Goal: Communication & Community: Answer question/provide support

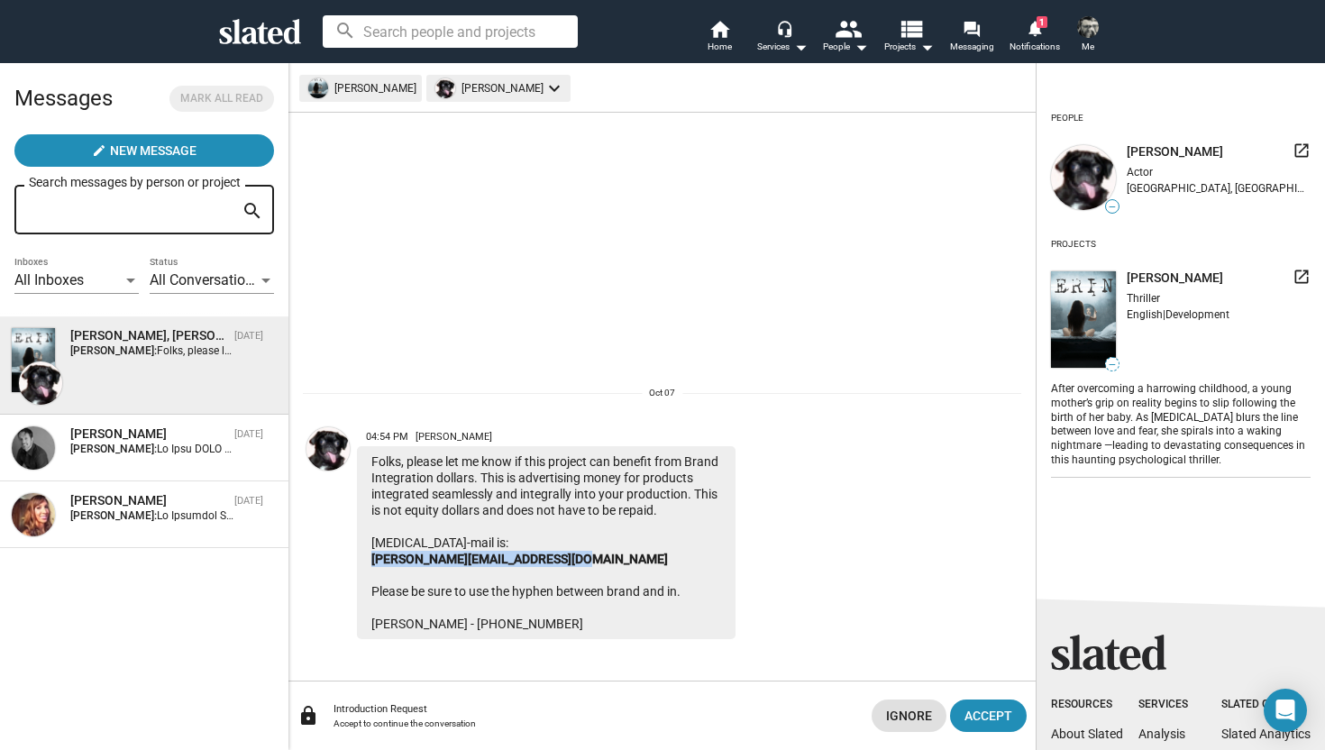
drag, startPoint x: 570, startPoint y: 556, endPoint x: 360, endPoint y: 559, distance: 210.0
click at [360, 559] on div "Folks, please let me know if this project can benefit from Brand Integration do…" at bounding box center [546, 542] width 378 height 193
copy link "[PERSON_NAME][EMAIL_ADDRESS][DOMAIN_NAME]"
click at [994, 713] on span "Accept" at bounding box center [988, 715] width 48 height 32
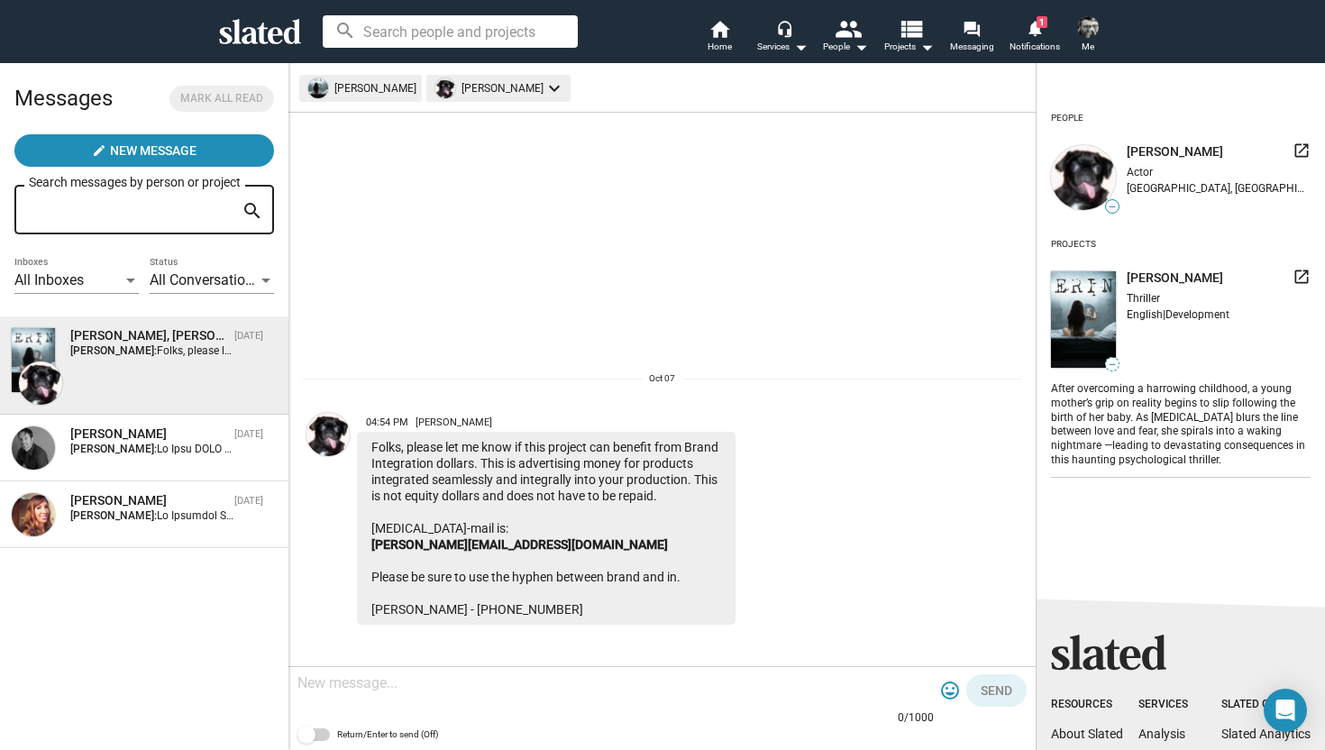
click at [581, 688] on textarea at bounding box center [615, 683] width 636 height 18
type textarea "Hi [PERSON_NAME]"
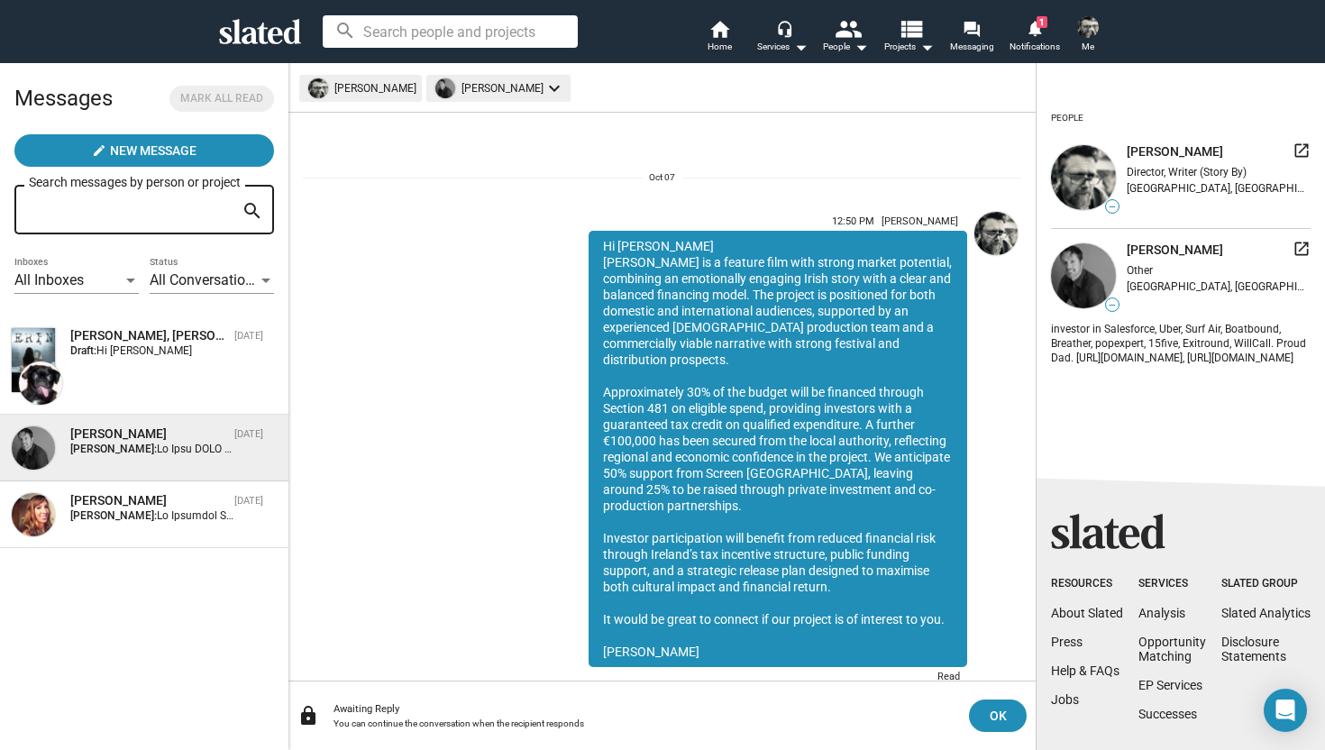
scroll to position [33, 0]
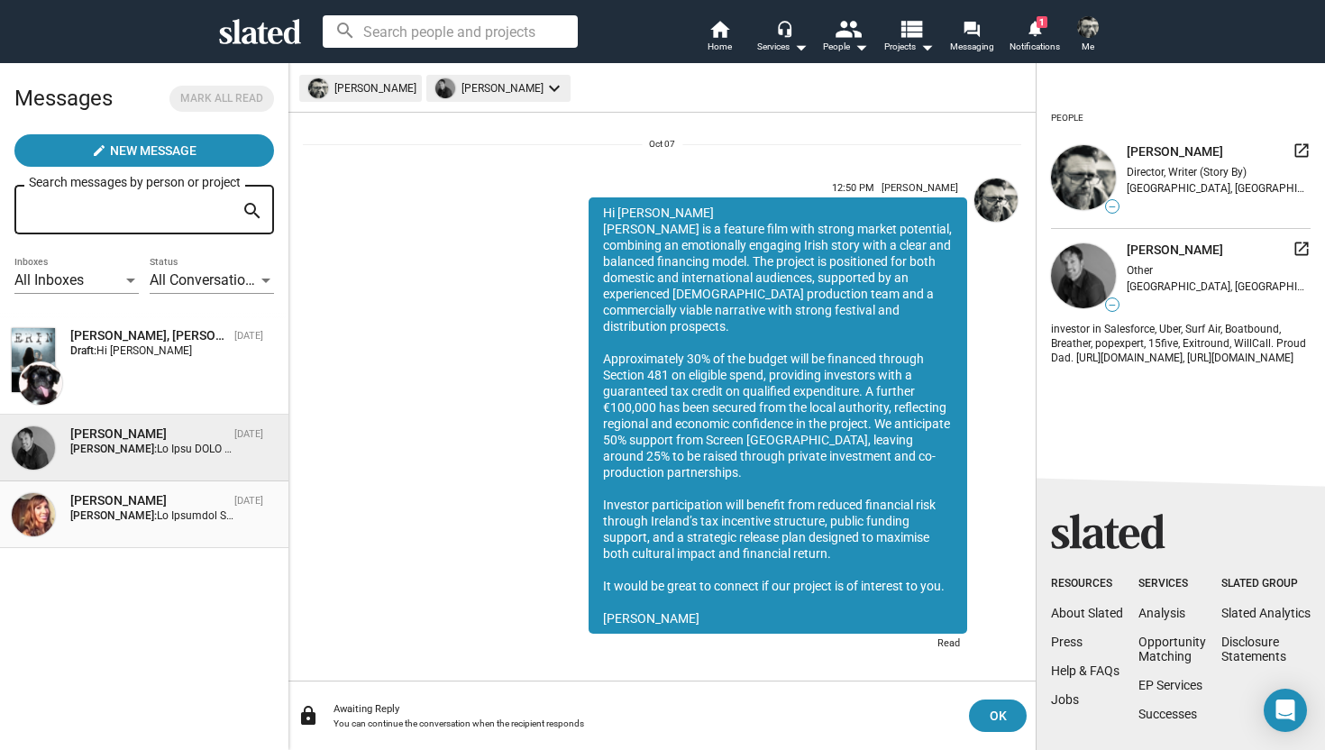
click at [187, 506] on div "[PERSON_NAME]" at bounding box center [148, 500] width 157 height 17
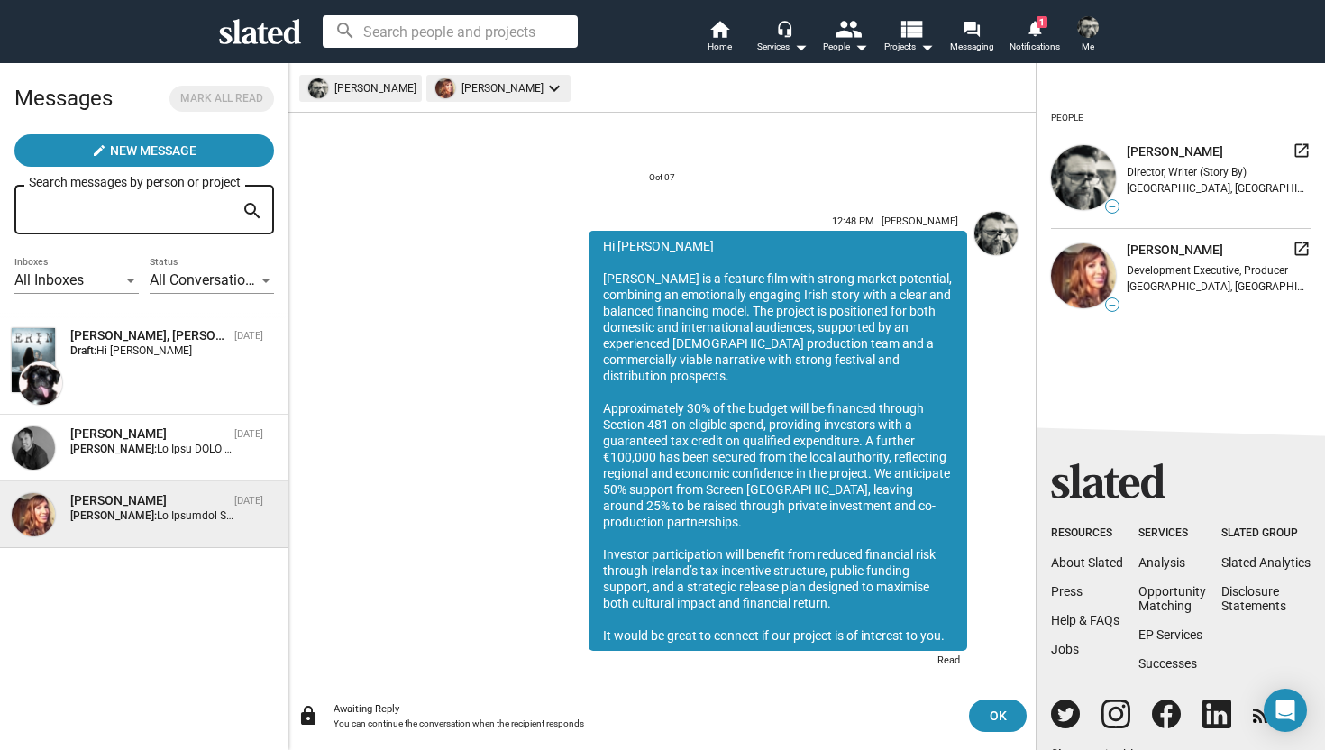
scroll to position [17, 0]
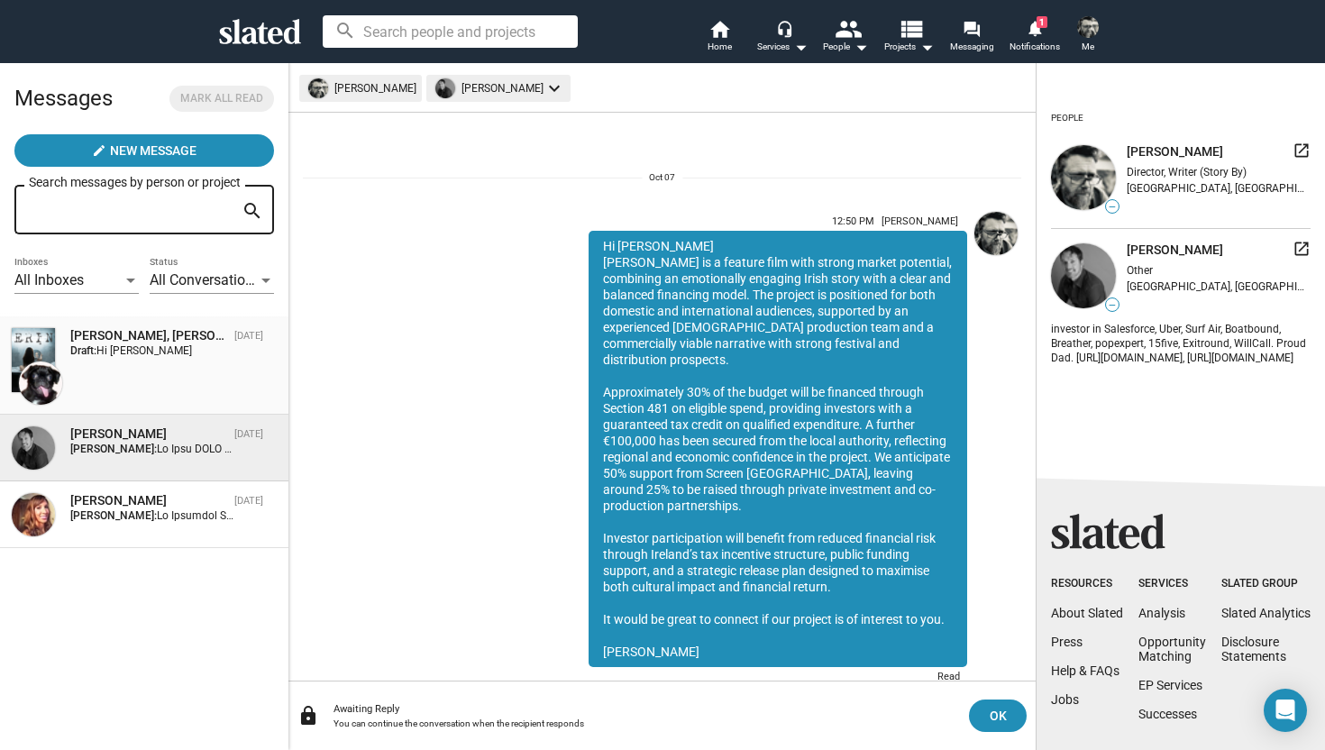
scroll to position [33, 0]
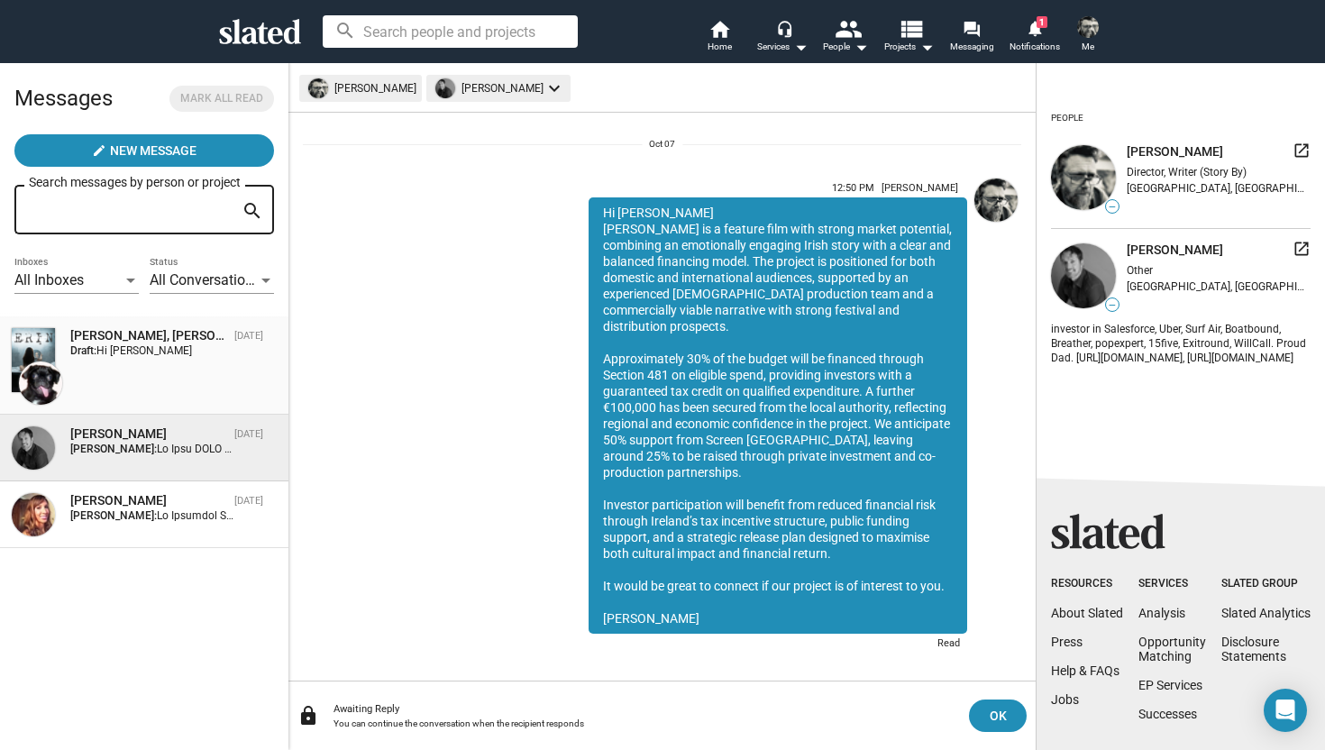
click at [153, 358] on div "[PERSON_NAME], [PERSON_NAME] [DATE] Draft: Hi [PERSON_NAME]" at bounding box center [144, 365] width 267 height 77
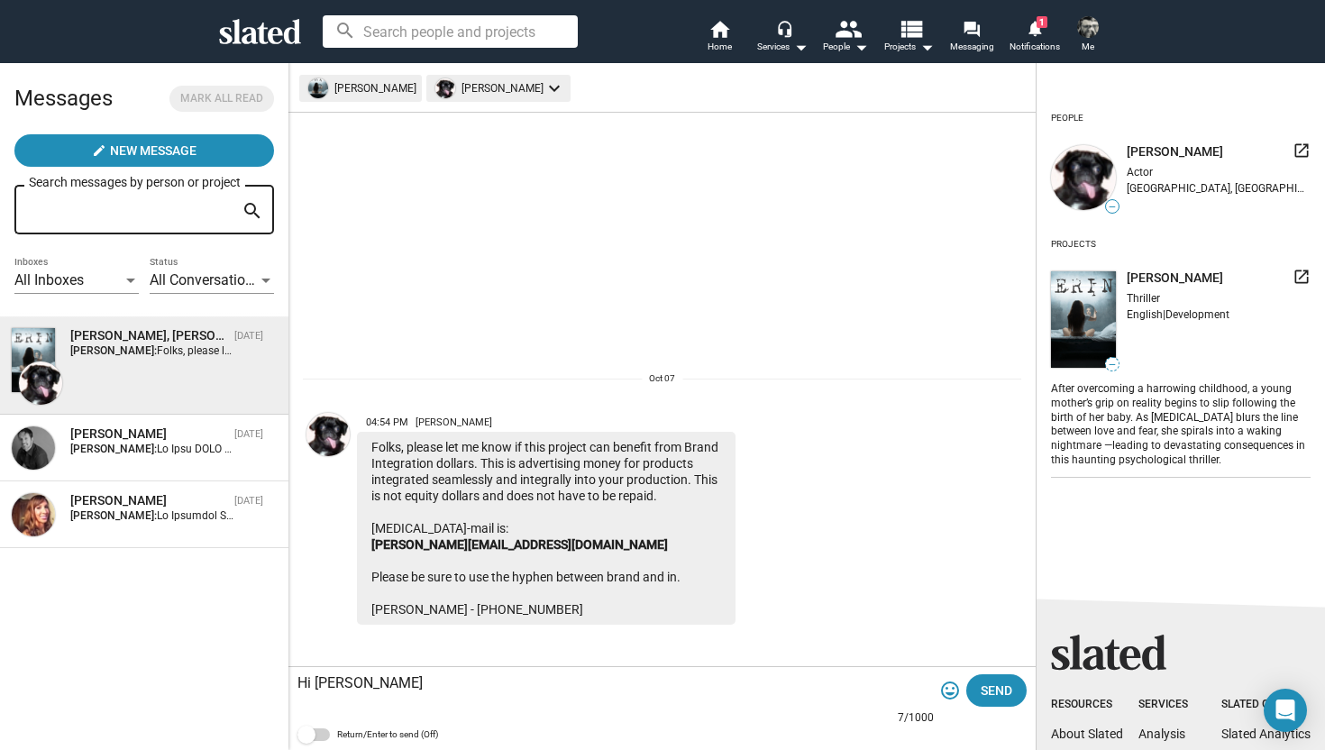
click at [395, 684] on textarea "Hi [PERSON_NAME]" at bounding box center [615, 683] width 636 height 18
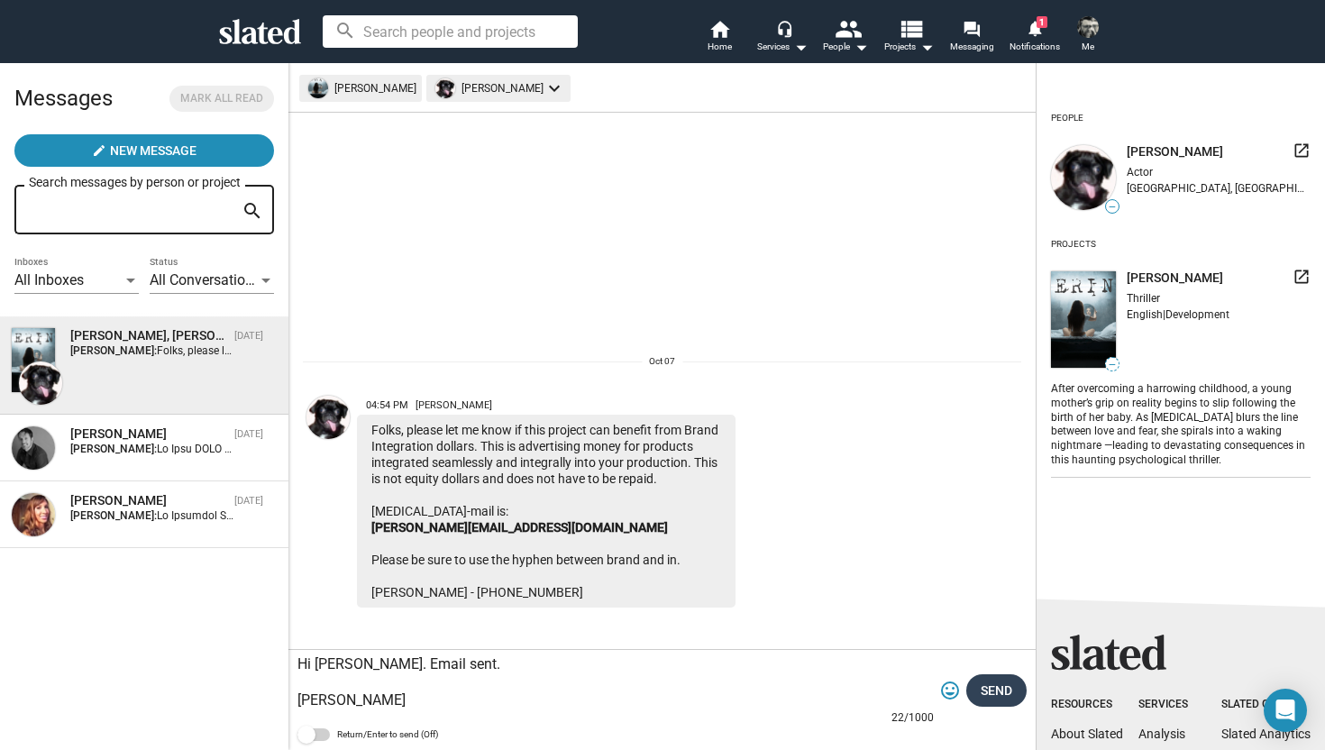
type textarea "Hi [PERSON_NAME]. Email sent. [PERSON_NAME]"
click at [988, 691] on span "Send" at bounding box center [996, 690] width 32 height 32
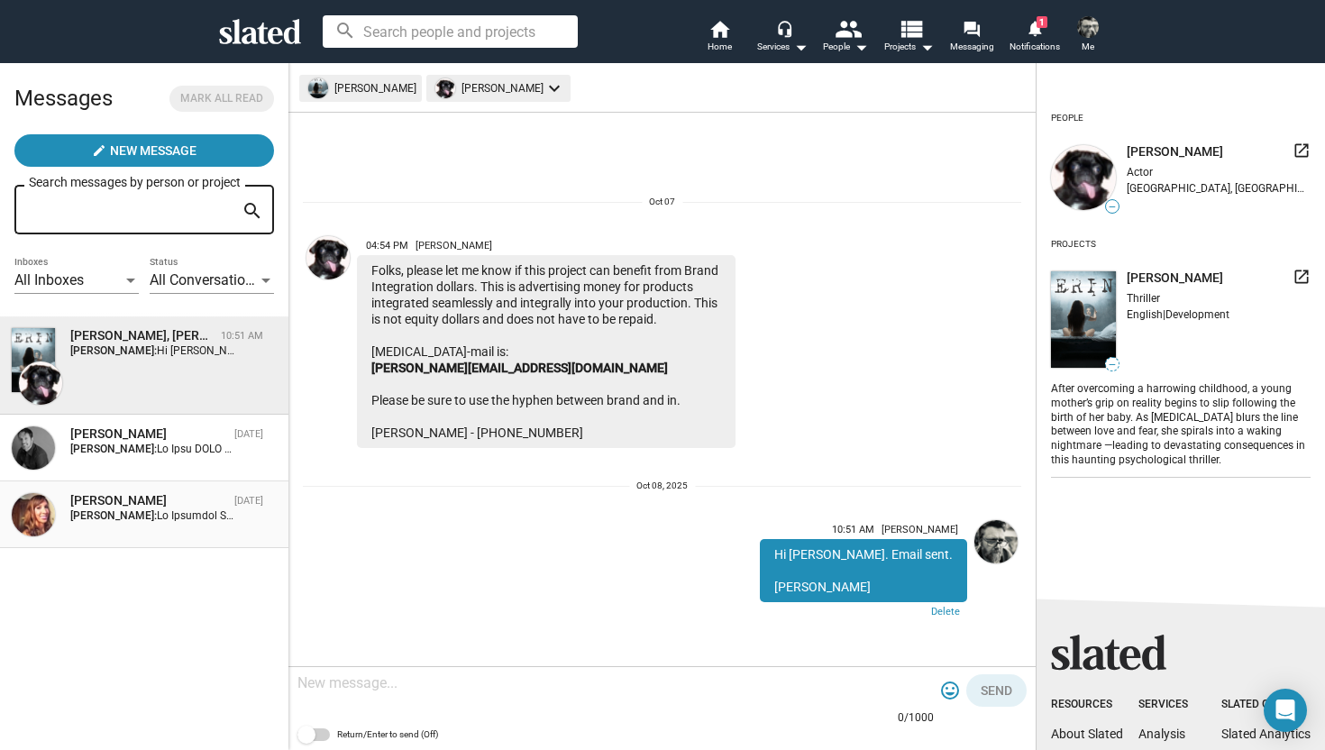
click at [198, 527] on div "[PERSON_NAME] [DATE] [PERSON_NAME]:" at bounding box center [144, 514] width 267 height 45
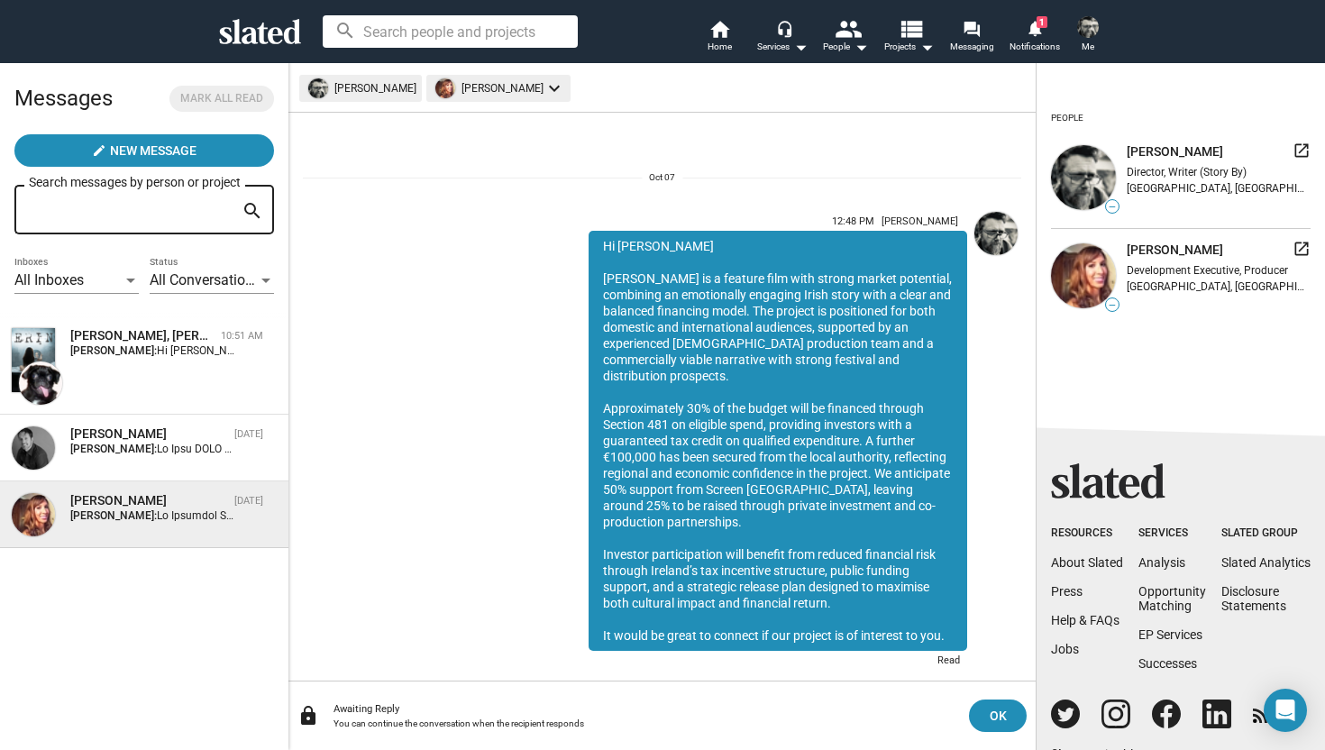
scroll to position [17, 0]
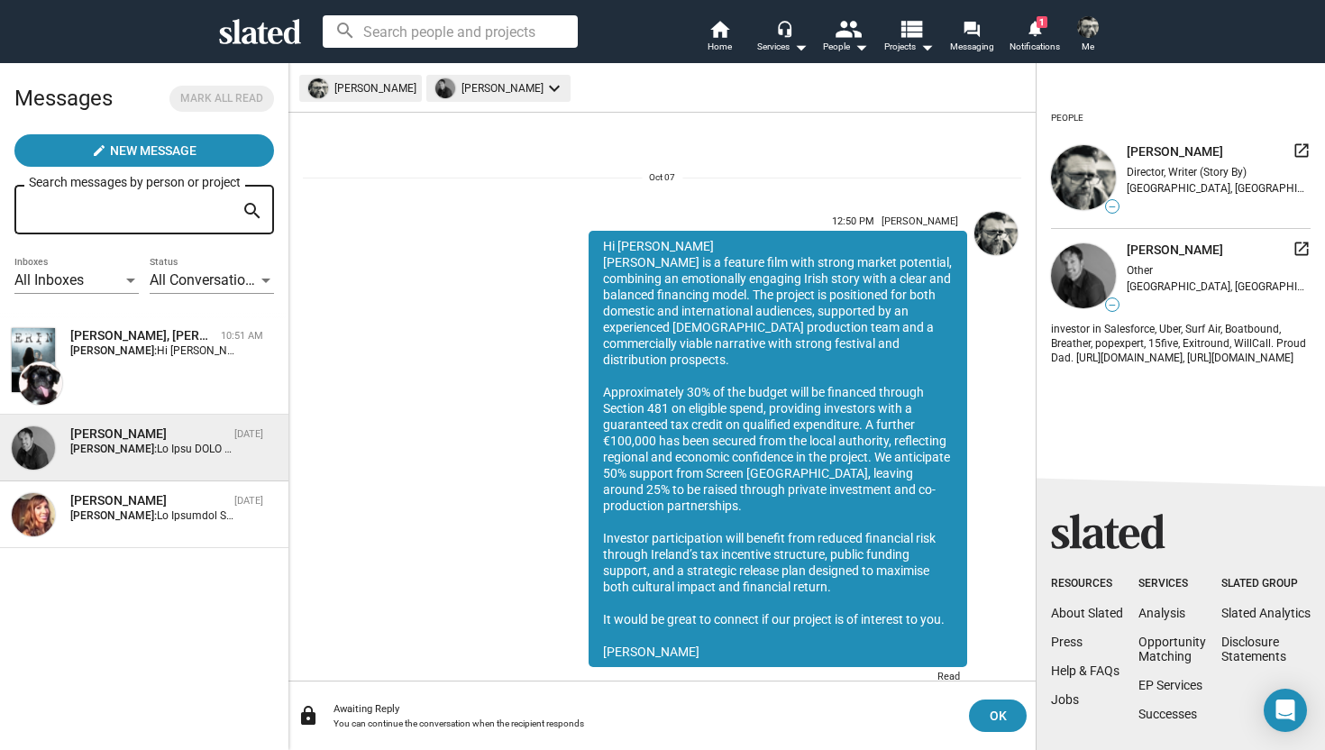
scroll to position [33, 0]
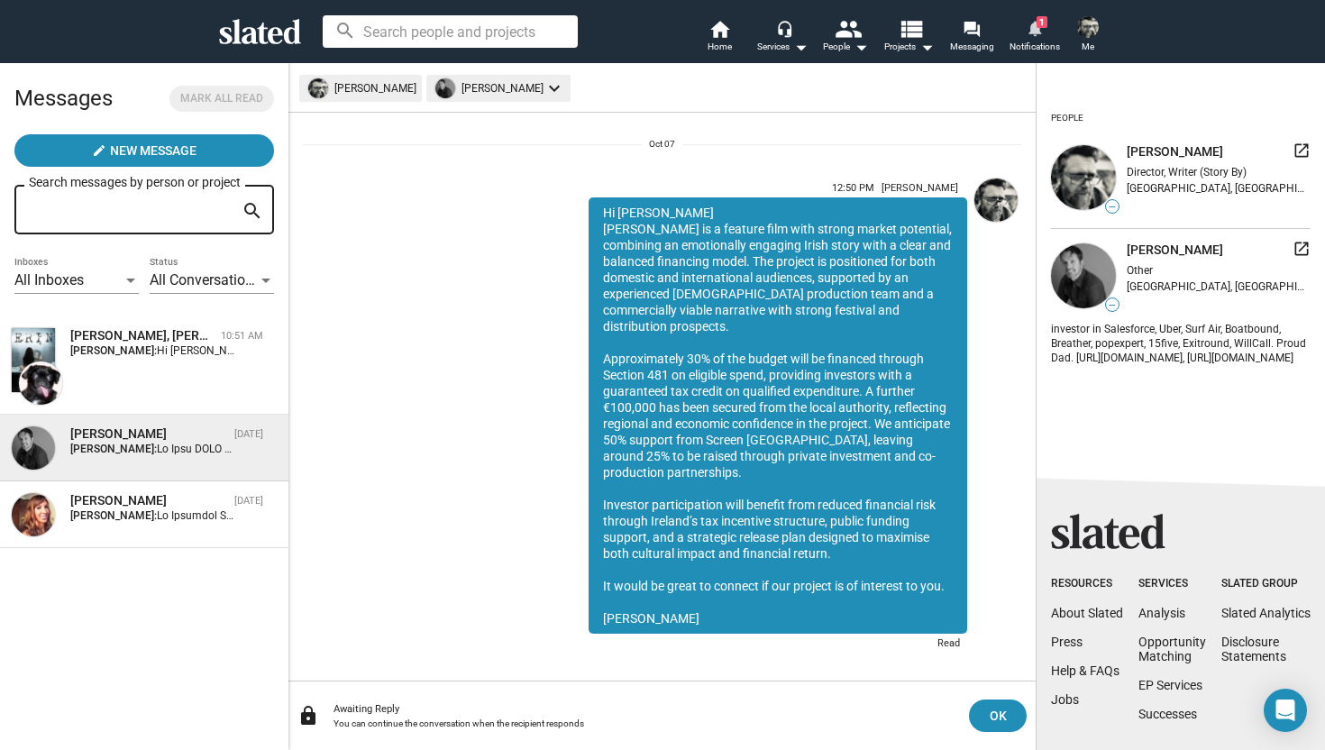
click at [1033, 25] on mat-icon "notifications" at bounding box center [1034, 27] width 17 height 17
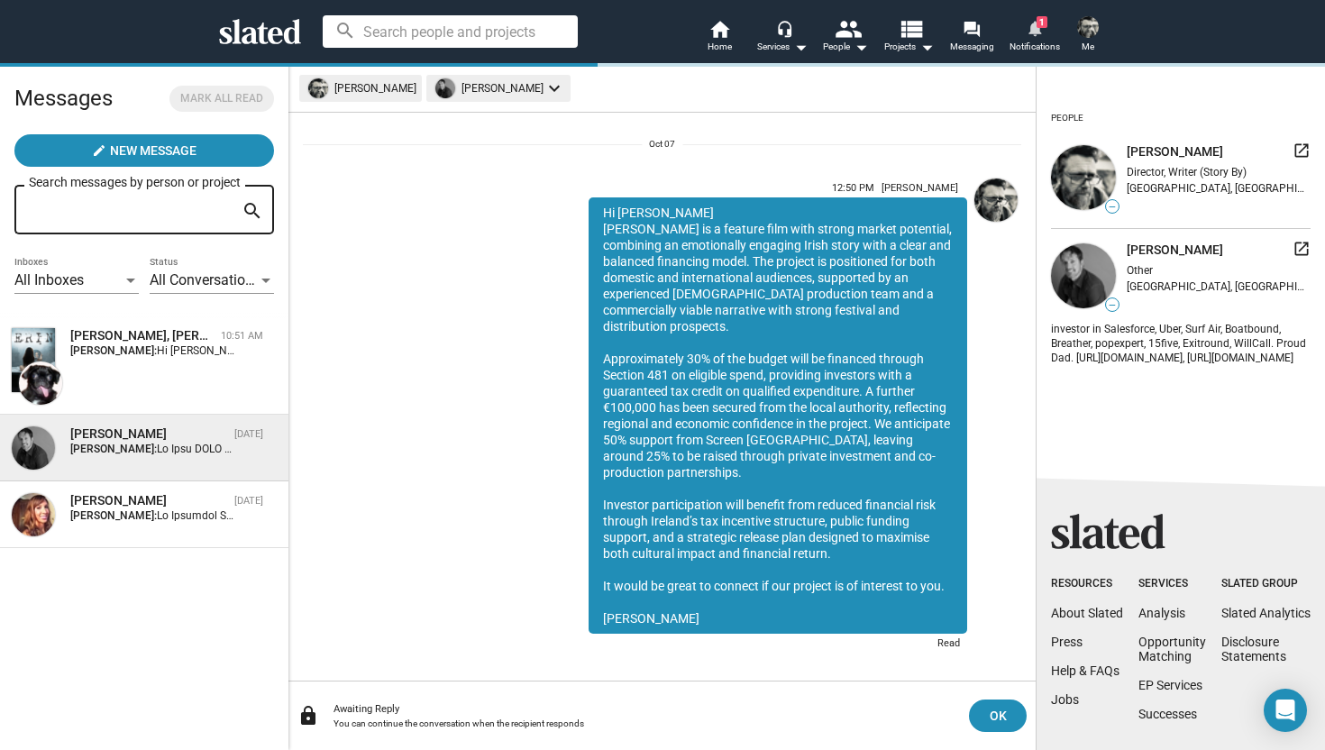
scroll to position [0, 0]
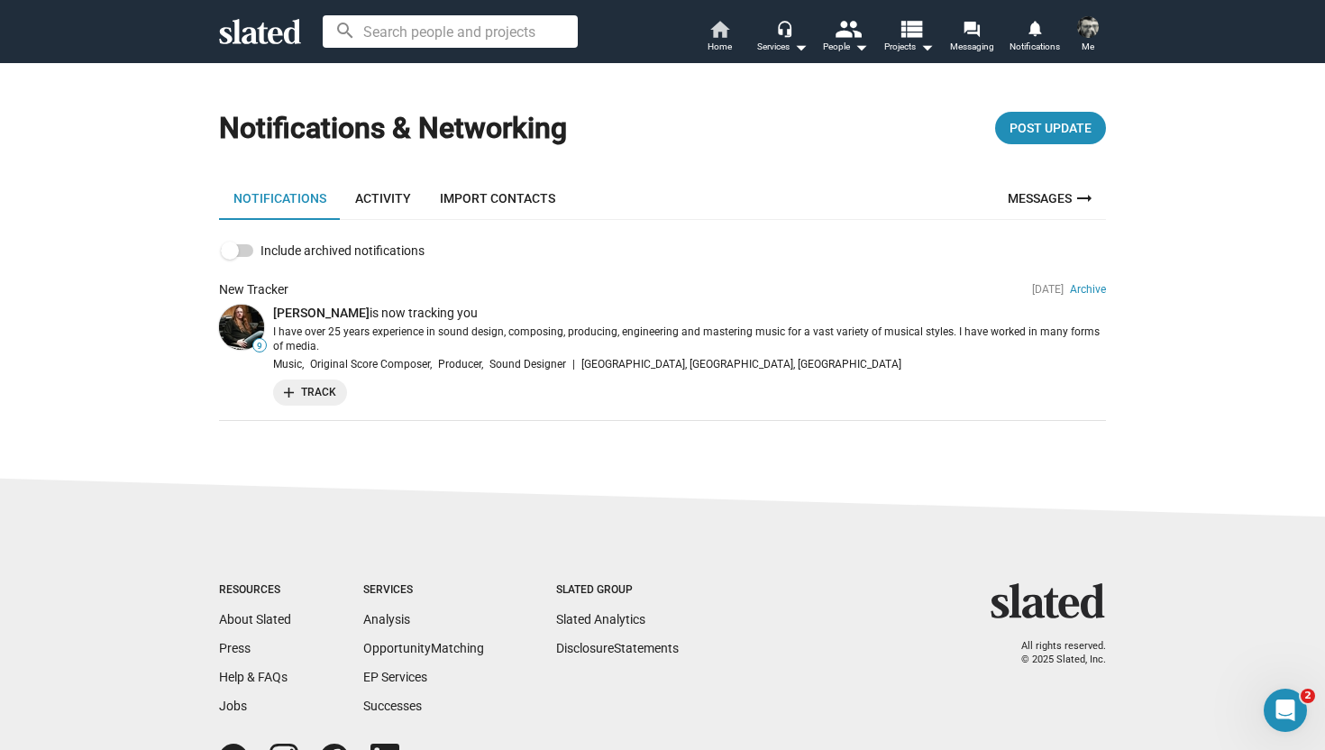
click at [724, 32] on mat-icon "home" at bounding box center [719, 29] width 22 height 22
